Goal: Submit feedback/report problem

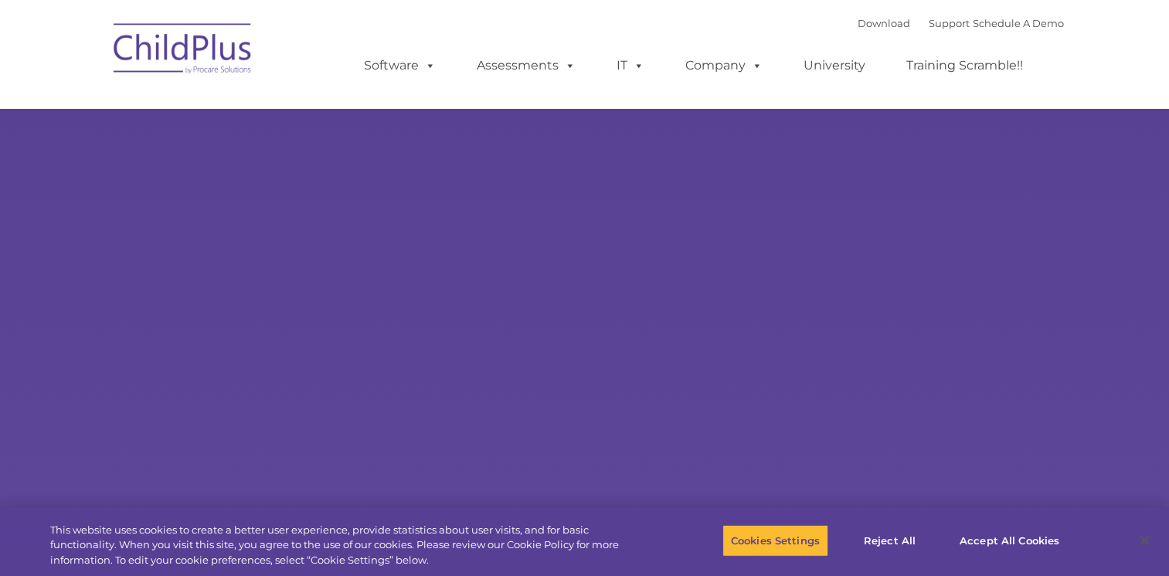
select select "MEDIUM"
click at [998, 538] on button "Accept All Cookies" at bounding box center [1009, 541] width 117 height 32
